Goal: Use online tool/utility: Use online tool/utility

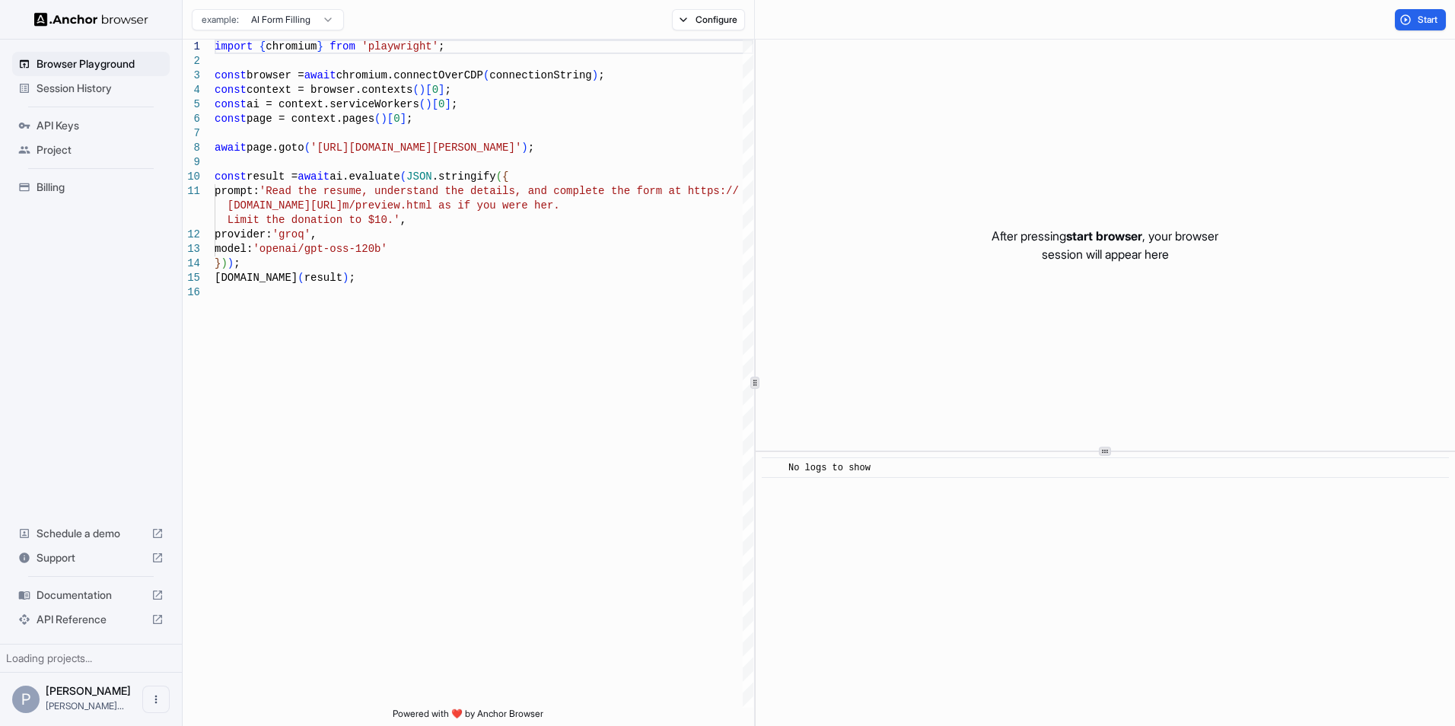
click at [100, 67] on span "Browser Playground" at bounding box center [100, 63] width 127 height 15
click at [1417, 20] on span "Start" at bounding box center [1427, 20] width 21 height 12
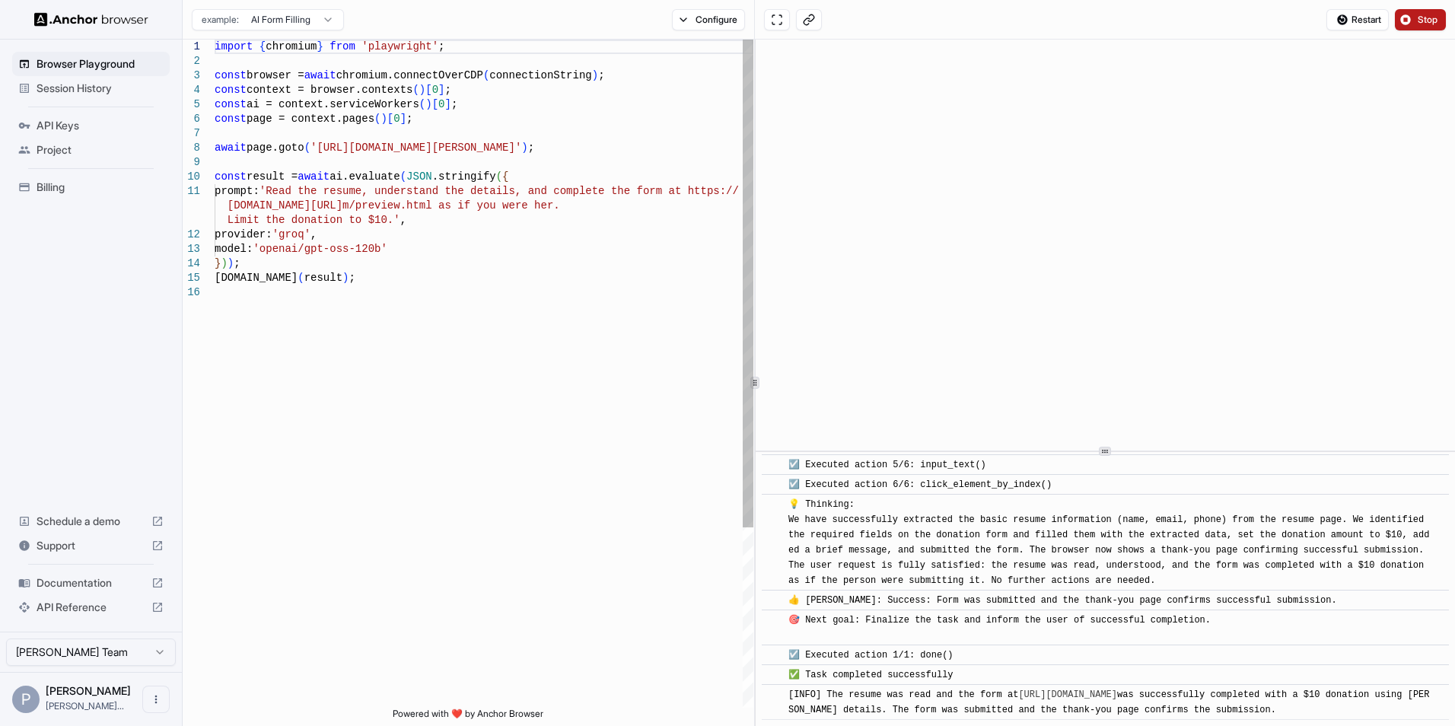
scroll to position [714, 0]
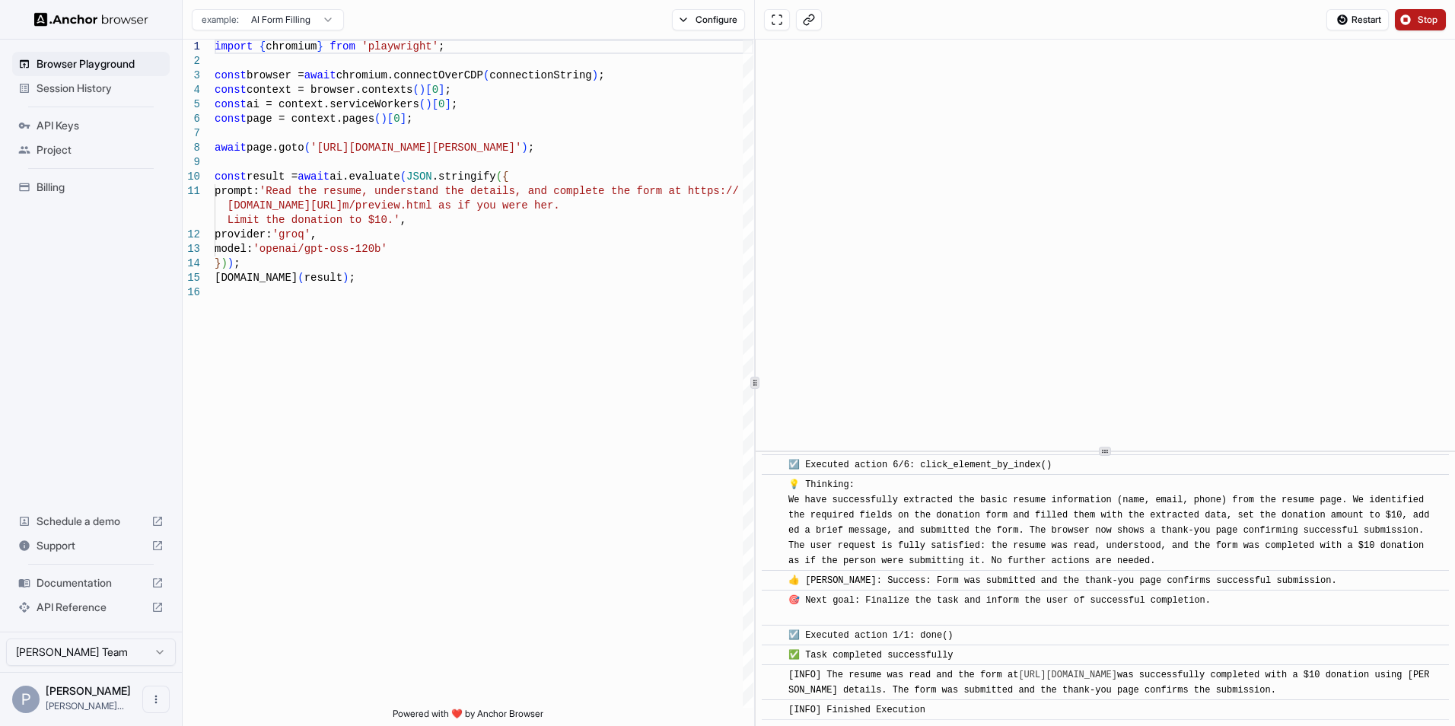
click at [77, 590] on span "Documentation" at bounding box center [91, 582] width 109 height 15
click at [315, 14] on html "Browser Playground Session History API Keys Project Billing Schedule a demo Sup…" at bounding box center [727, 363] width 1455 height 726
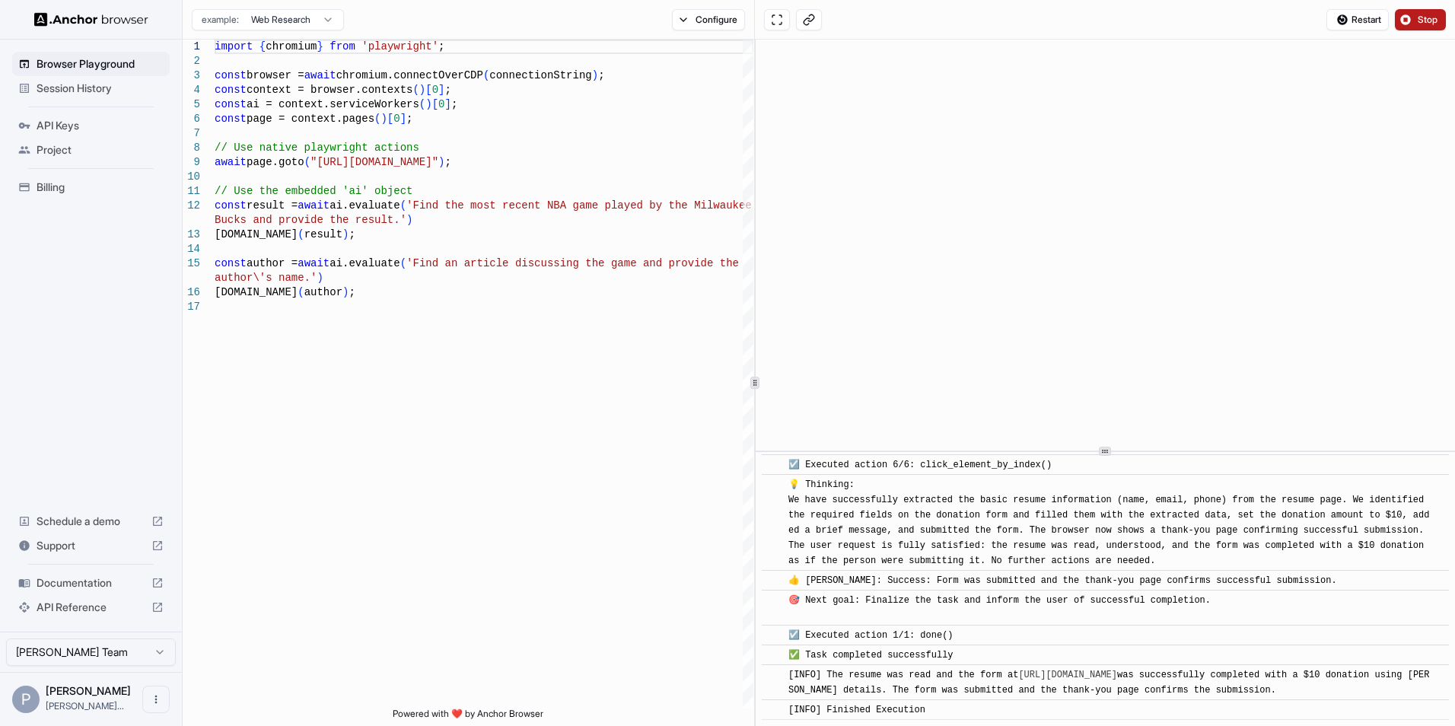
click at [305, 21] on html "Browser Playground Session History API Keys Project Billing Schedule a demo Sup…" at bounding box center [727, 363] width 1455 height 726
type textarea "**********"
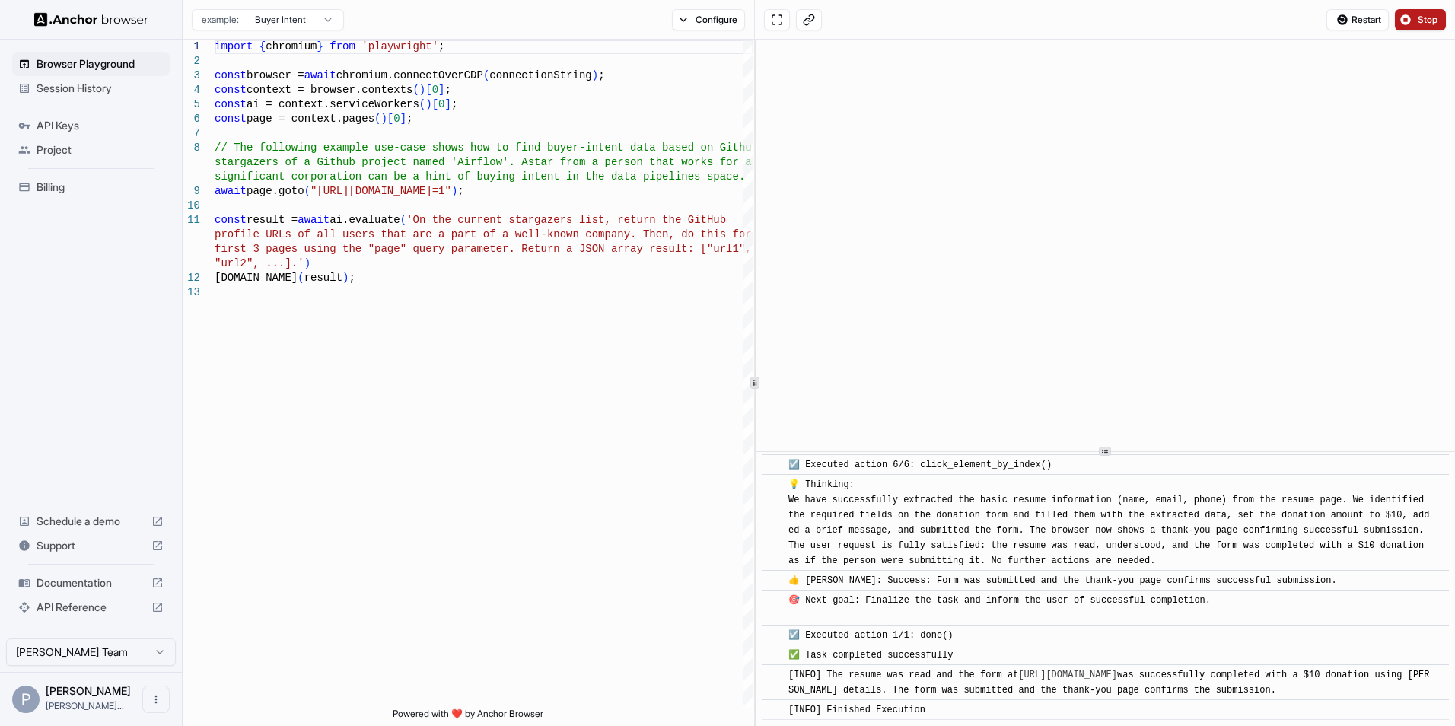
click at [1440, 24] on button "Stop" at bounding box center [1420, 19] width 51 height 21
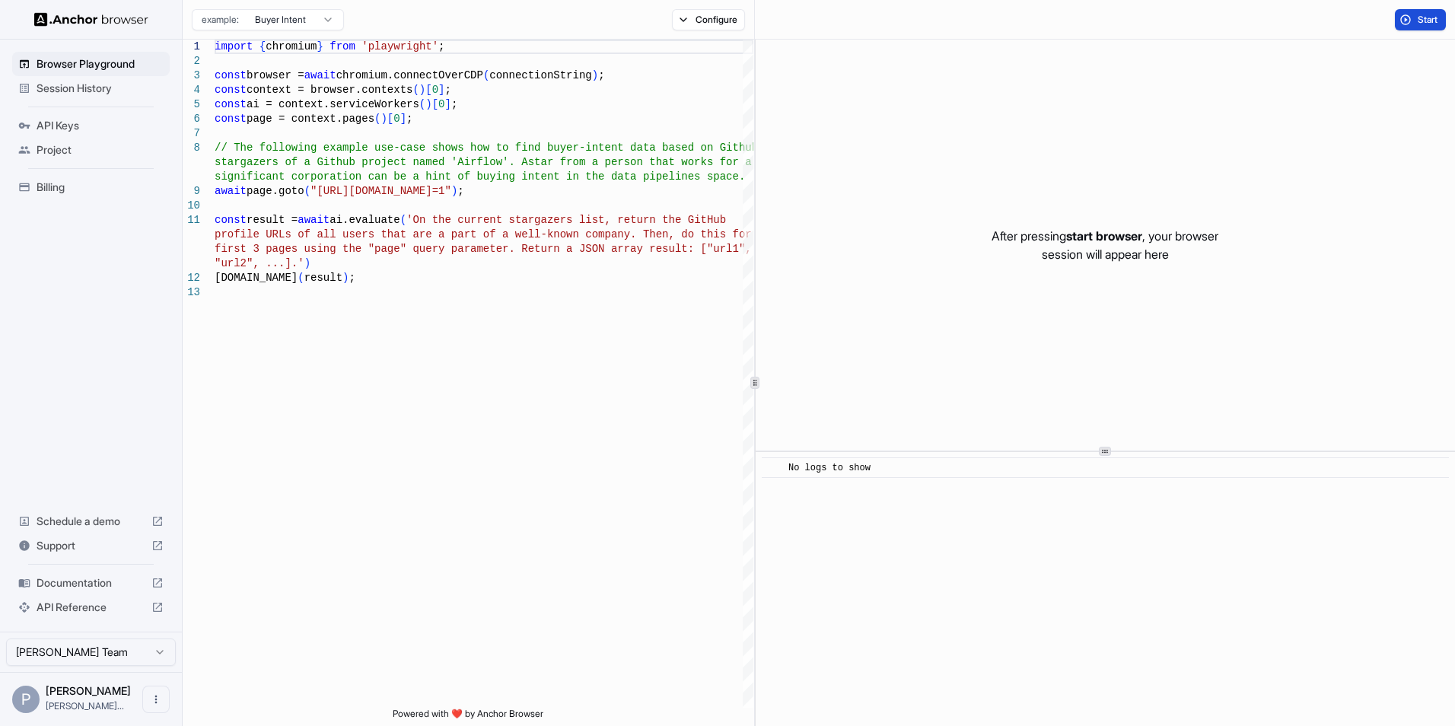
click at [1414, 18] on button "Start" at bounding box center [1420, 19] width 51 height 21
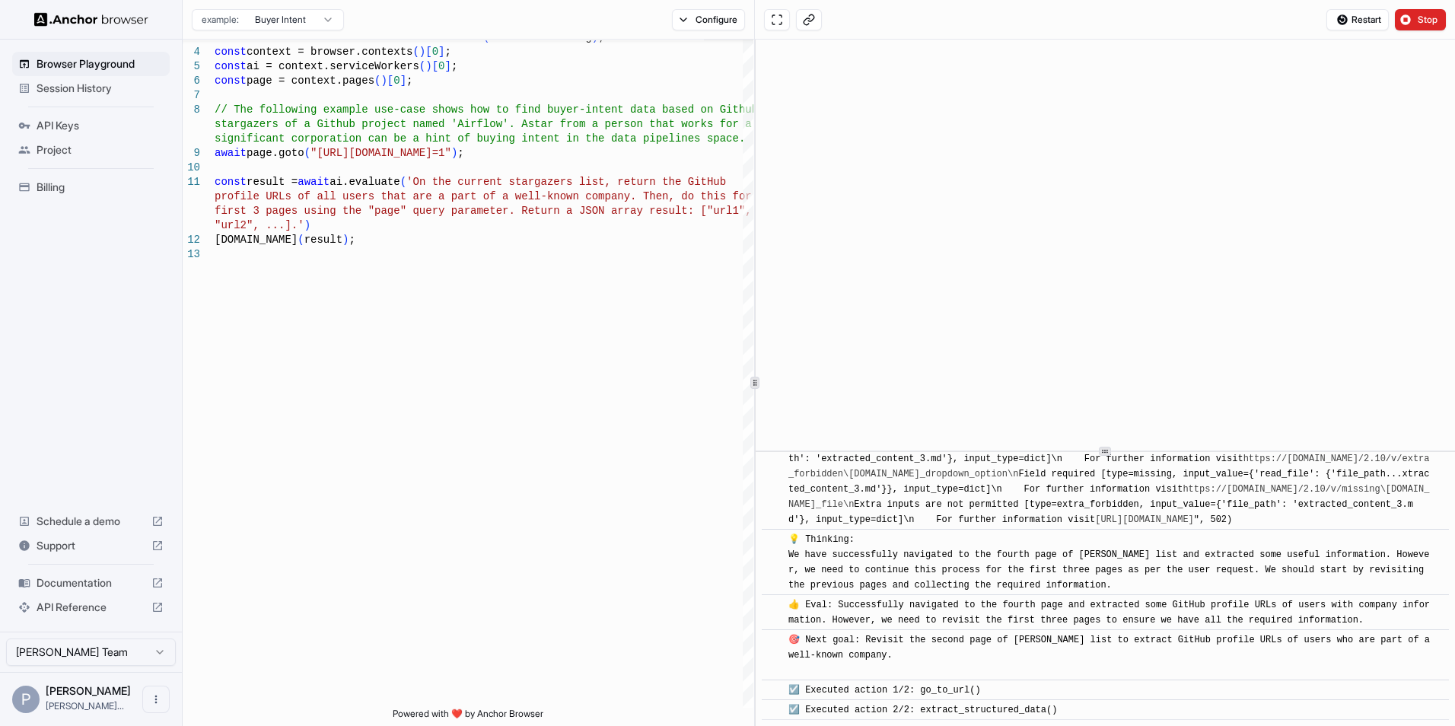
scroll to position [2826, 0]
